Goal: Task Accomplishment & Management: Manage account settings

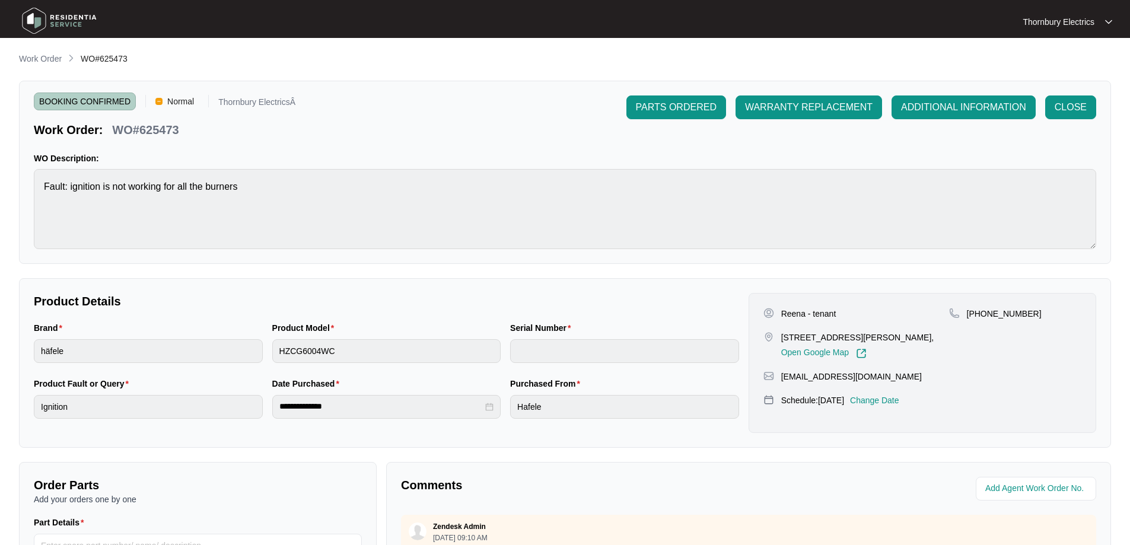
click at [49, 68] on div "**********" at bounding box center [565, 409] width 1092 height 715
click at [49, 60] on p "Work Order" at bounding box center [40, 59] width 43 height 12
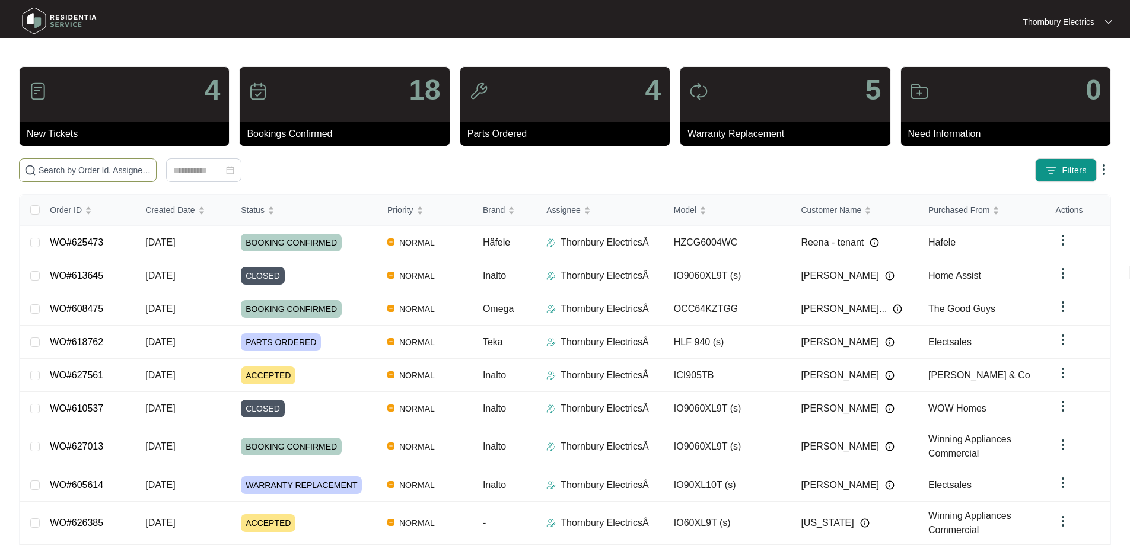
click at [84, 173] on input "text" at bounding box center [95, 170] width 113 height 13
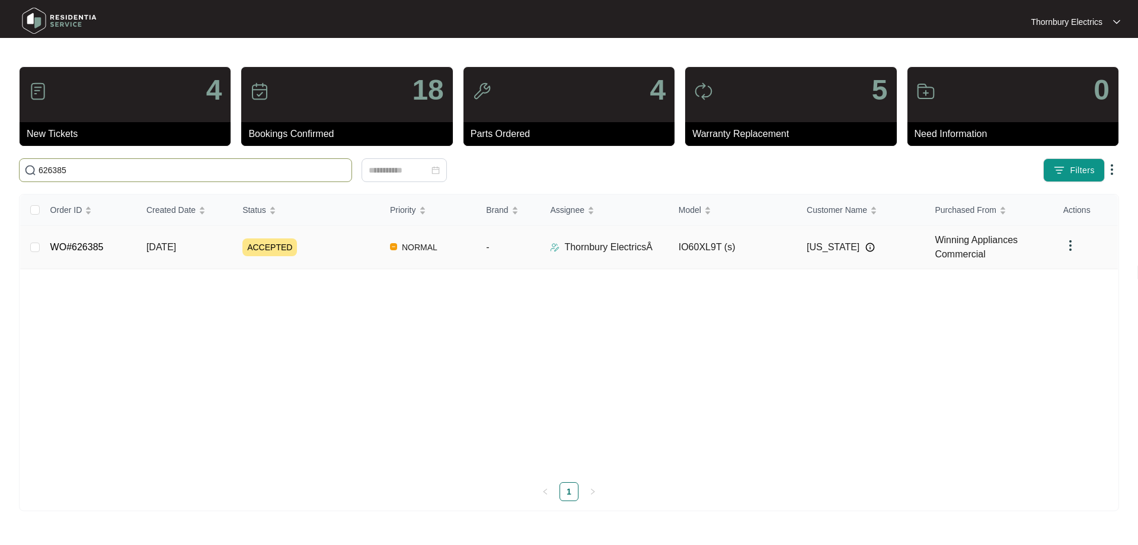
type input "626385"
click at [82, 245] on link "WO#626385" at bounding box center [76, 247] width 53 height 10
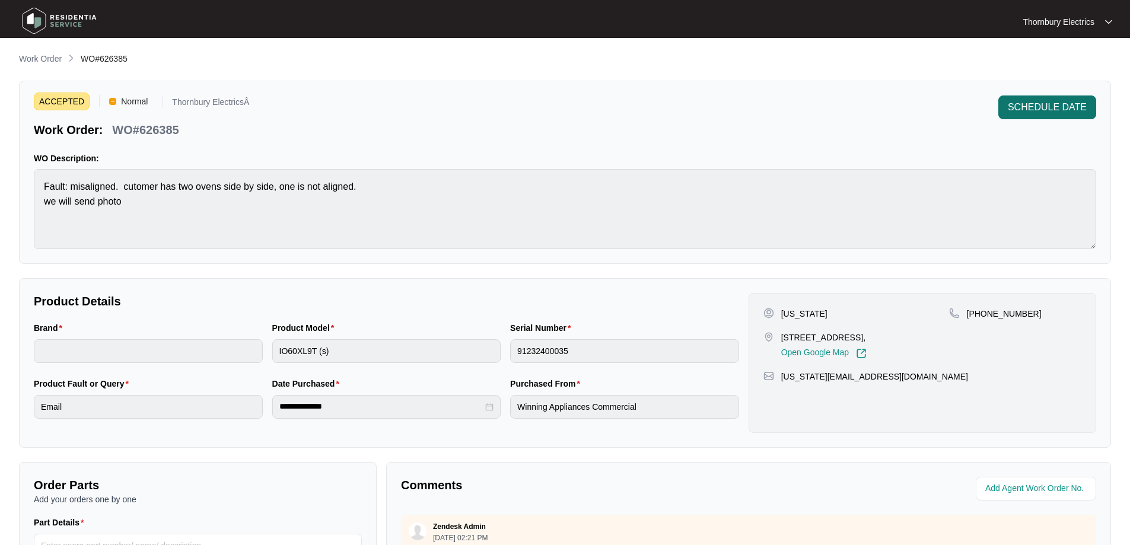
click at [1052, 107] on span "SCHEDULE DATE" at bounding box center [1046, 107] width 79 height 14
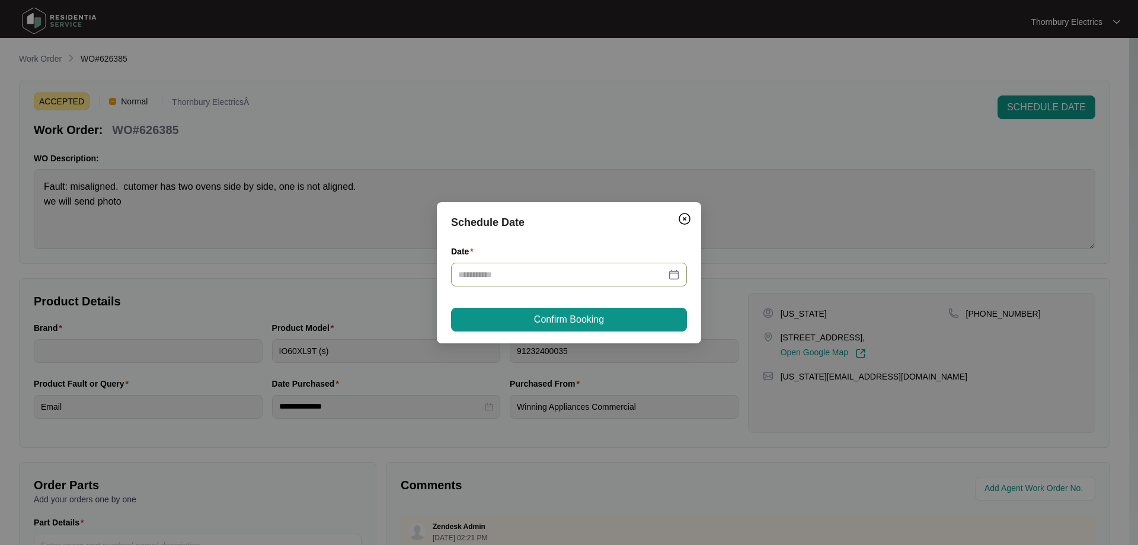
click at [677, 277] on div at bounding box center [569, 274] width 222 height 13
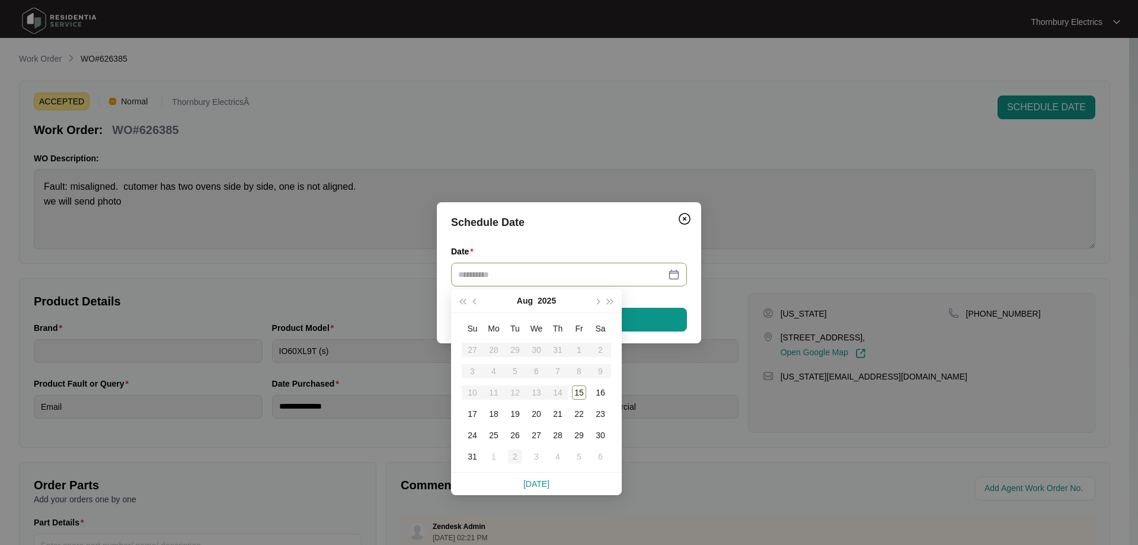
type input "**********"
click at [512, 459] on div "2" at bounding box center [515, 456] width 14 height 14
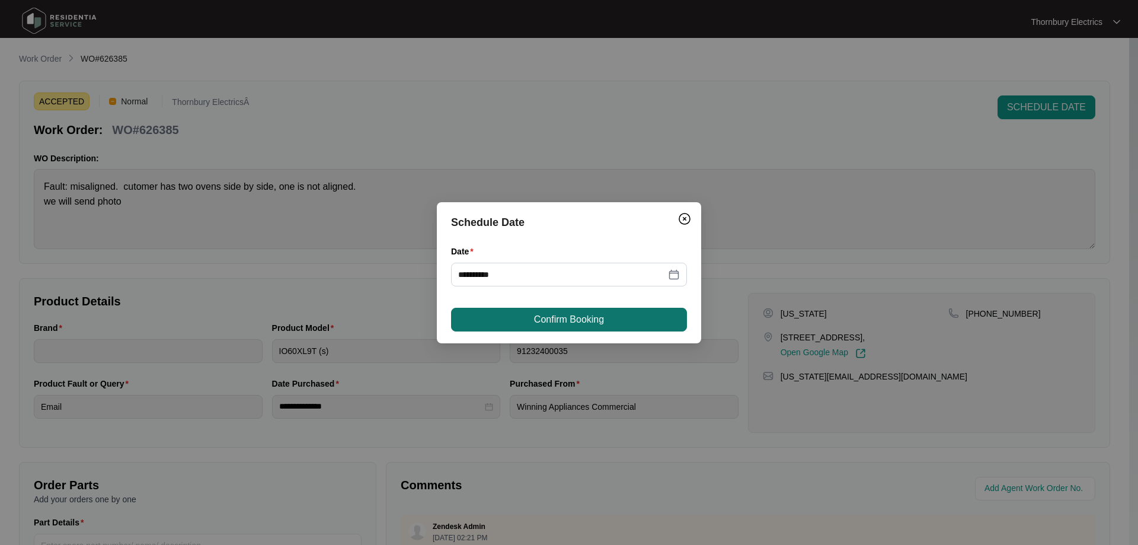
click at [594, 324] on span "Confirm Booking" at bounding box center [569, 319] width 70 height 14
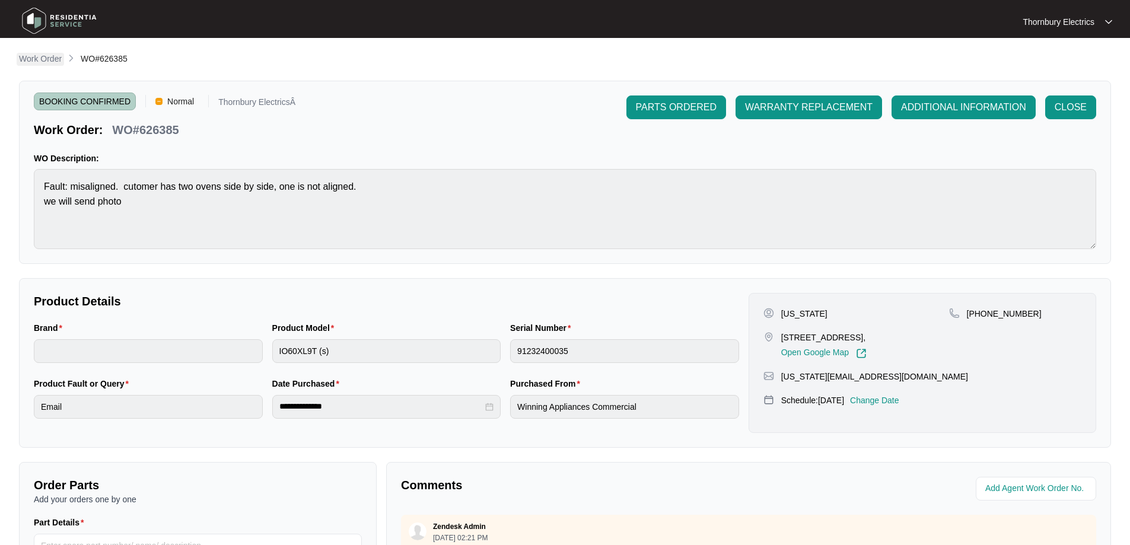
click at [42, 61] on p "Work Order" at bounding box center [40, 59] width 43 height 12
